Goal: Information Seeking & Learning: Learn about a topic

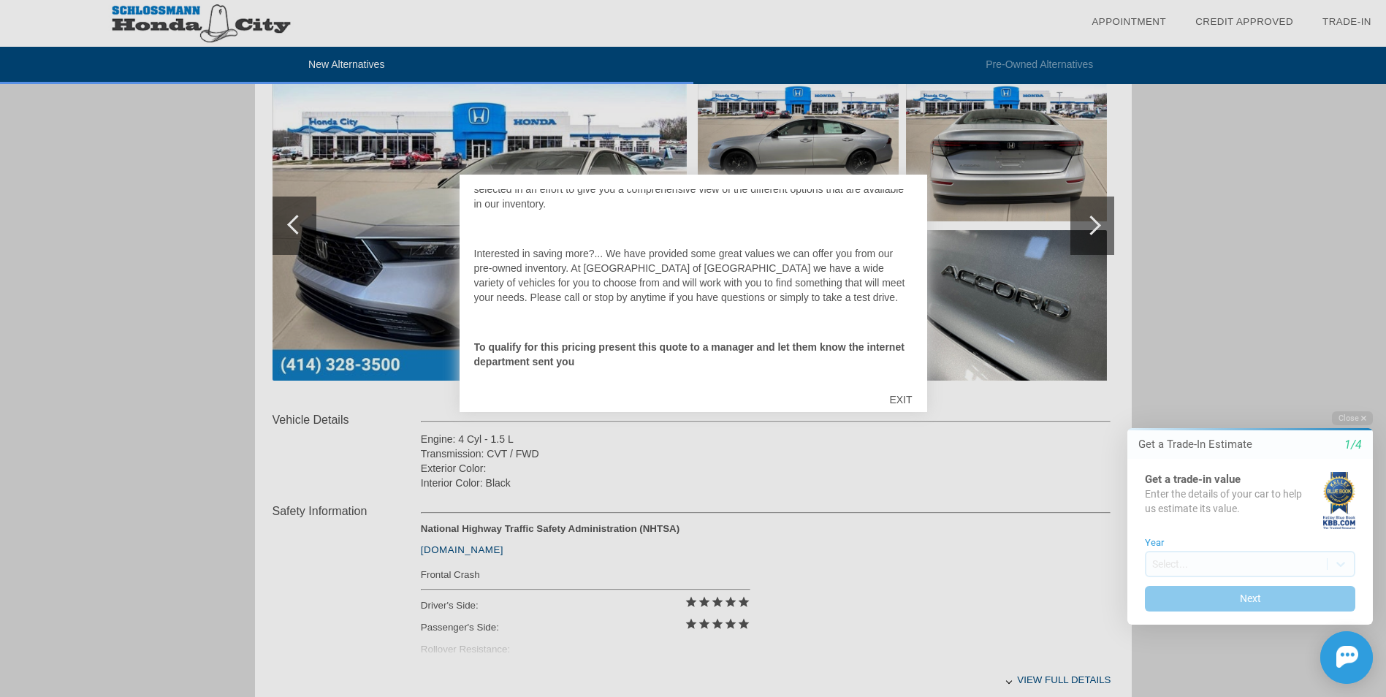
scroll to position [219, 0]
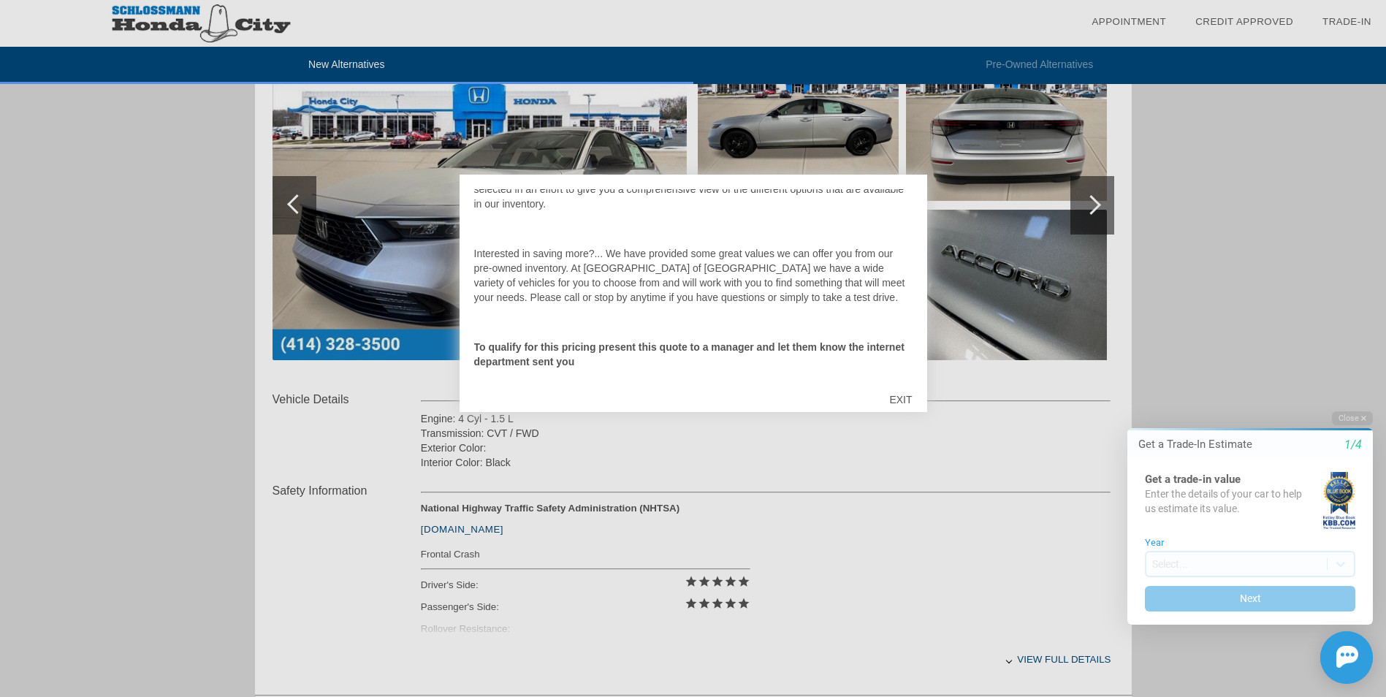
click at [1095, 207] on div at bounding box center [693, 348] width 1386 height 697
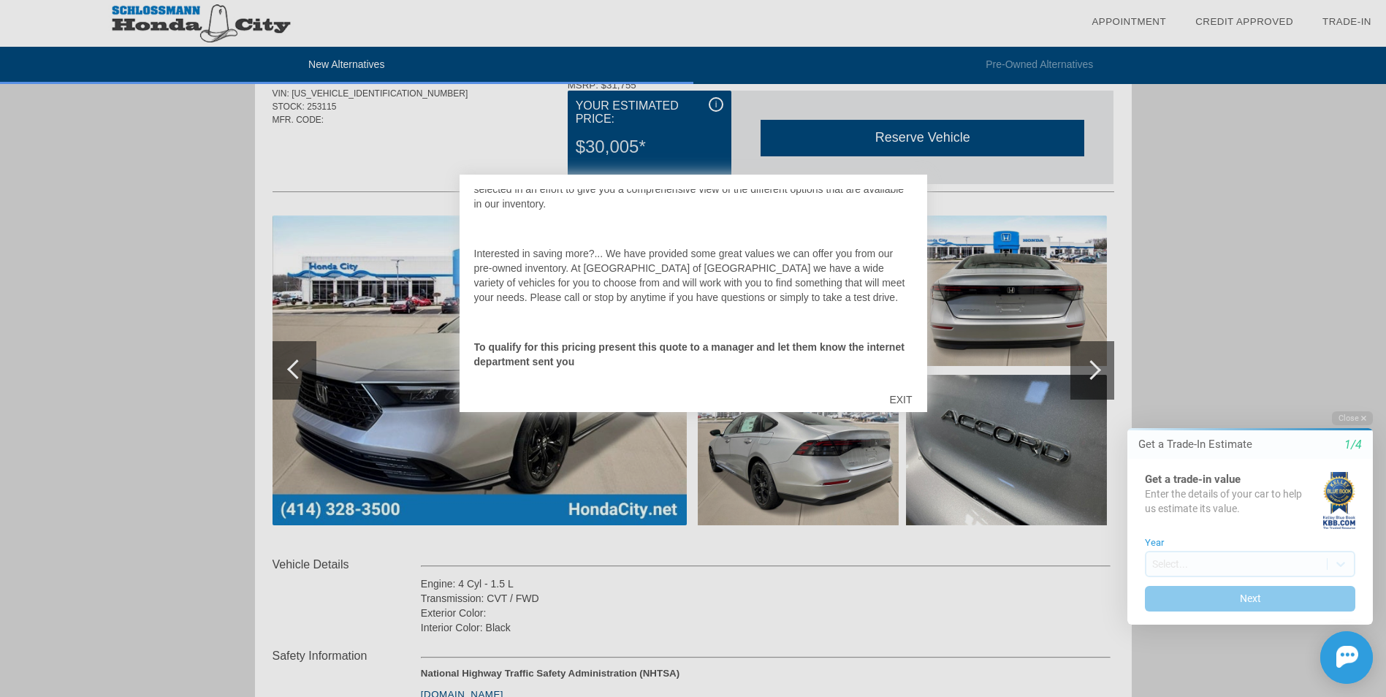
scroll to position [28, 0]
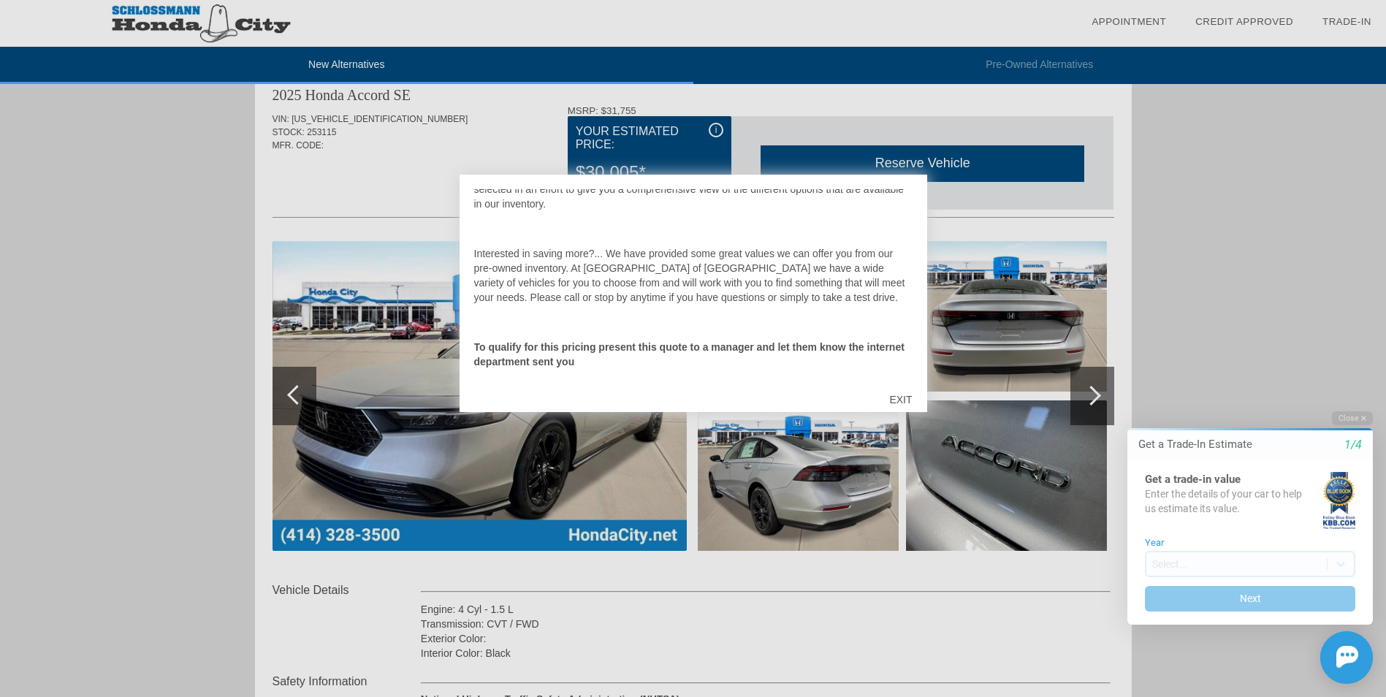
click at [902, 395] on div "EXIT" at bounding box center [901, 400] width 52 height 44
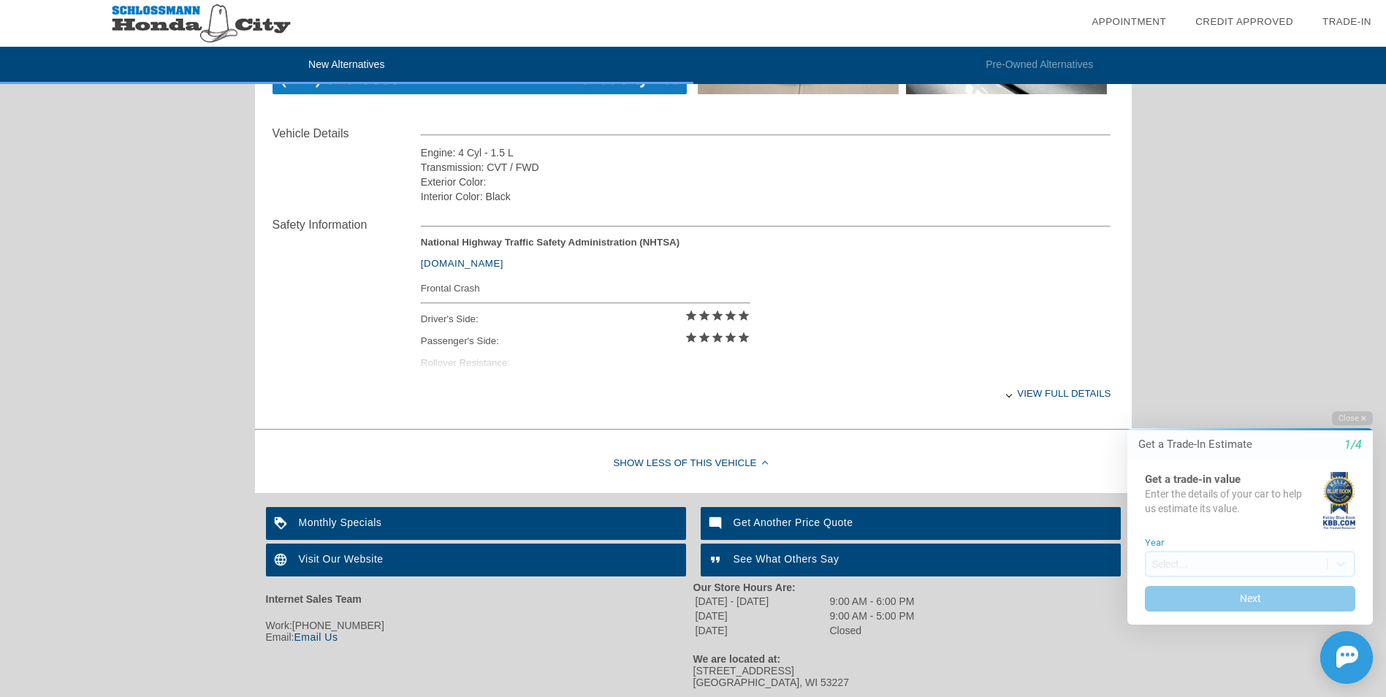
scroll to position [512, 0]
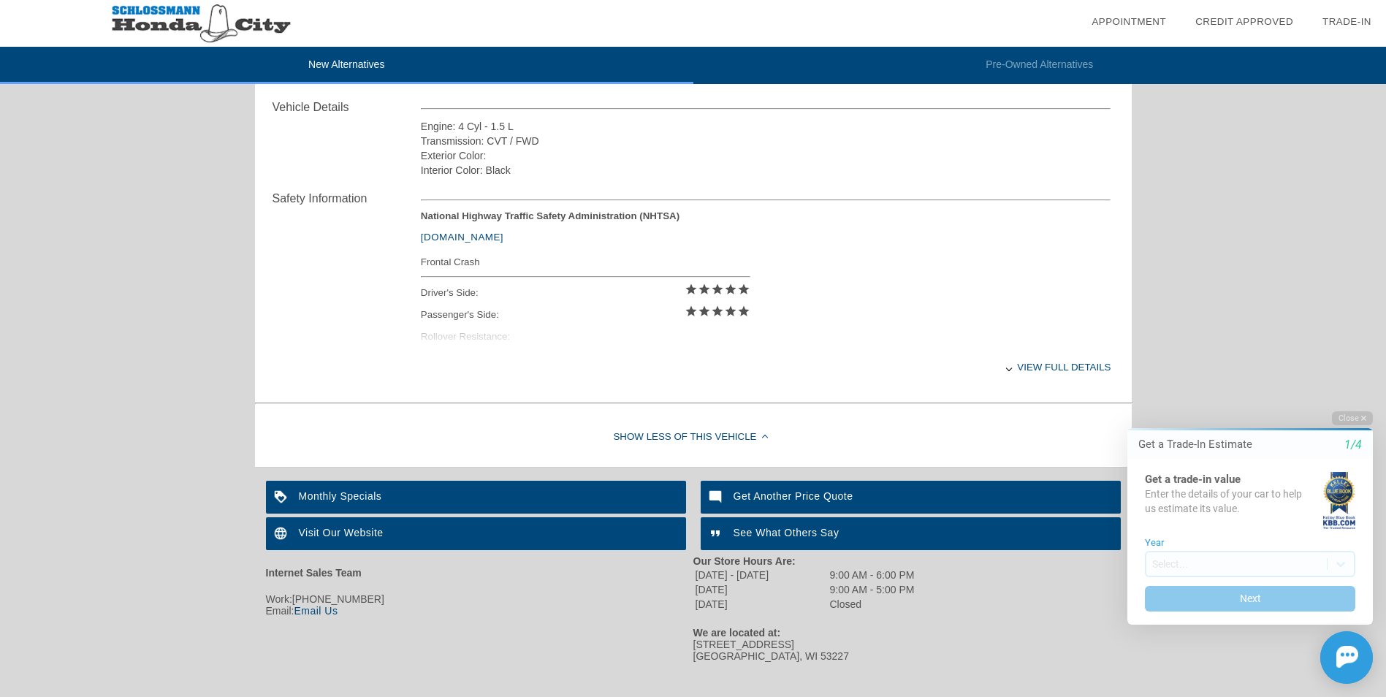
click at [1071, 364] on div "View full details" at bounding box center [766, 367] width 691 height 36
click at [1065, 365] on div "View less details" at bounding box center [766, 367] width 691 height 36
click at [1011, 365] on div "View full details" at bounding box center [766, 367] width 691 height 36
click at [1011, 365] on div "View less details" at bounding box center [766, 367] width 691 height 36
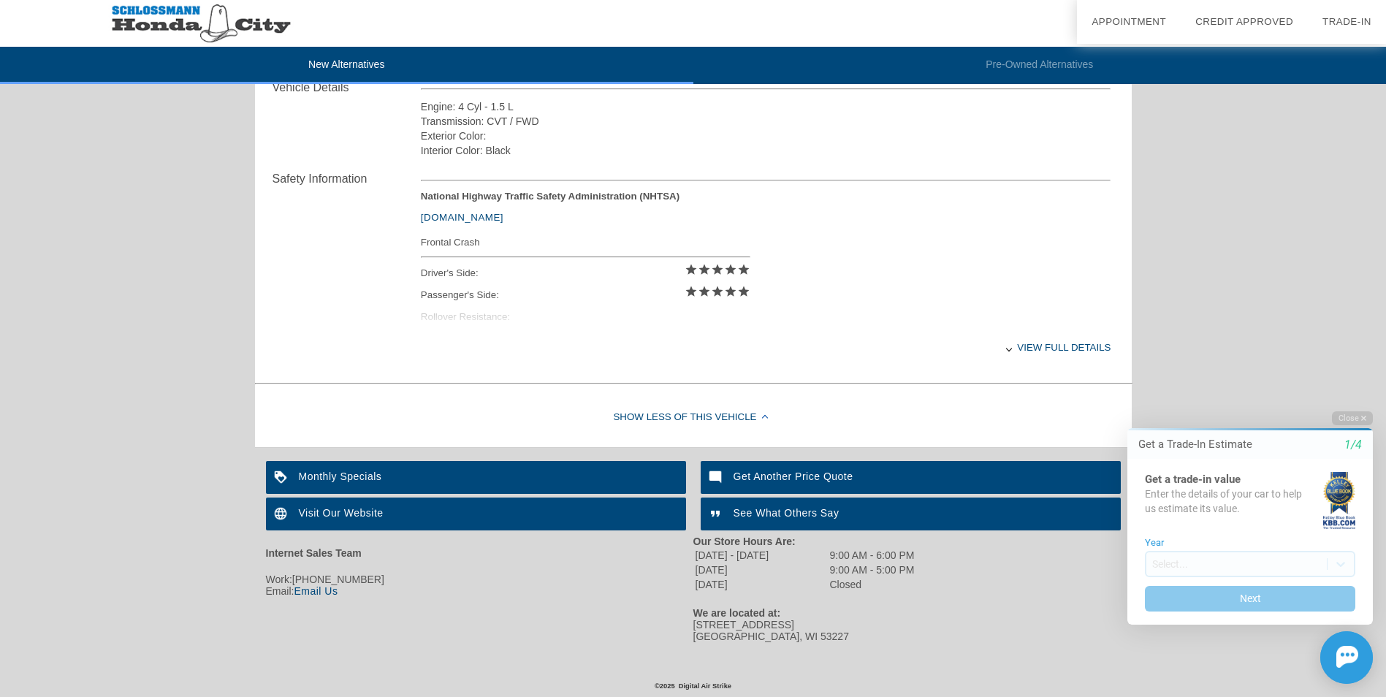
click at [1057, 340] on div "View full details" at bounding box center [766, 348] width 691 height 36
click at [348, 504] on div "Visit Our Website" at bounding box center [476, 514] width 420 height 33
